Goal: Transaction & Acquisition: Purchase product/service

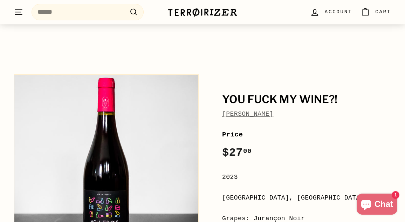
scroll to position [19, 0]
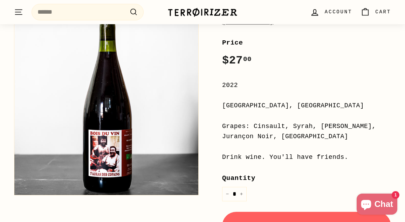
scroll to position [123, 0]
